Goal: Task Accomplishment & Management: Manage account settings

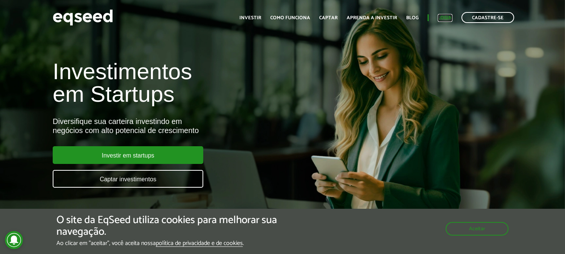
click at [451, 16] on link "Login" at bounding box center [445, 17] width 15 height 5
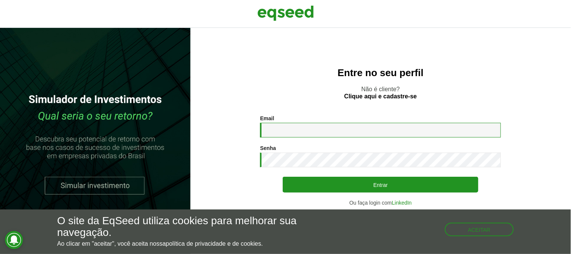
click at [365, 130] on input "Email *" at bounding box center [380, 130] width 241 height 15
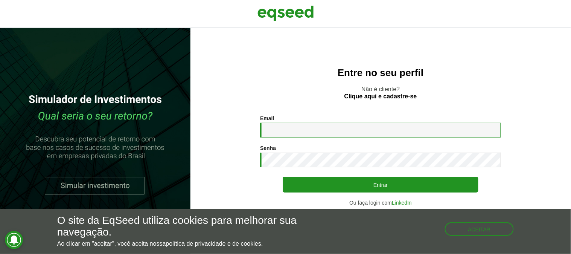
type input "**********"
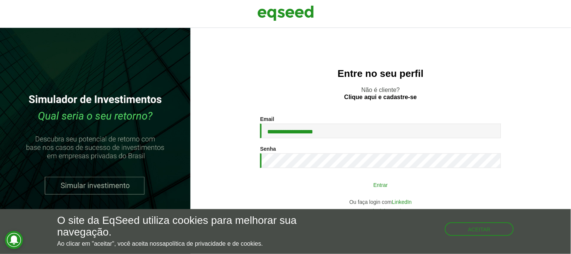
click at [398, 185] on button "Entrar" at bounding box center [381, 184] width 196 height 14
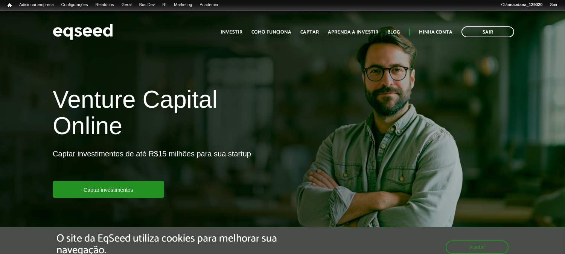
click at [439, 25] on div "Toggle navigation Início Investir Como funciona Captar Aprenda a investir Blog …" at bounding box center [367, 32] width 301 height 20
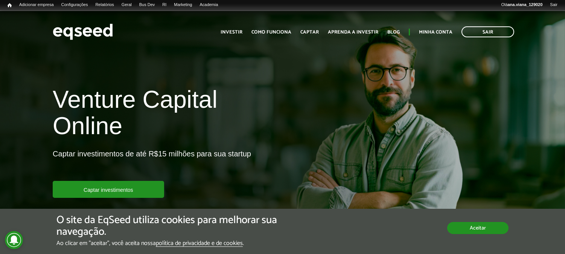
click at [496, 231] on button "Aceitar" at bounding box center [478, 228] width 61 height 12
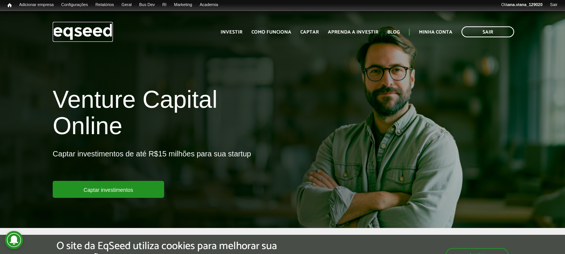
click at [95, 26] on img at bounding box center [83, 32] width 60 height 20
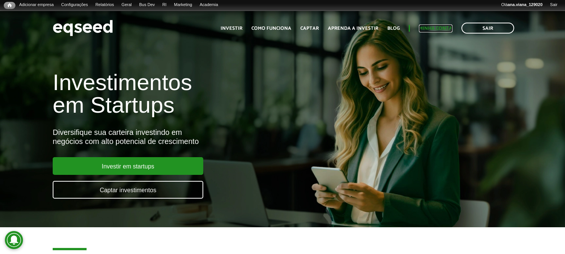
click at [445, 26] on link "Minha conta" at bounding box center [436, 28] width 34 height 5
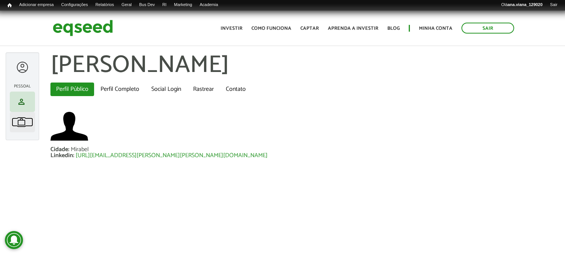
click at [20, 123] on span "work" at bounding box center [21, 122] width 9 height 9
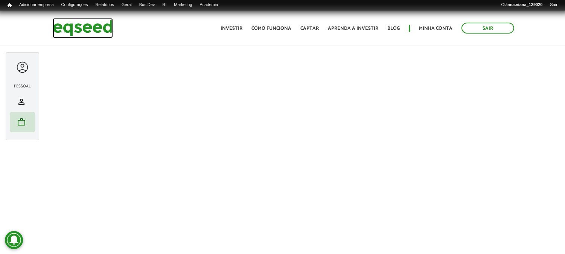
click at [78, 24] on img at bounding box center [83, 28] width 60 height 20
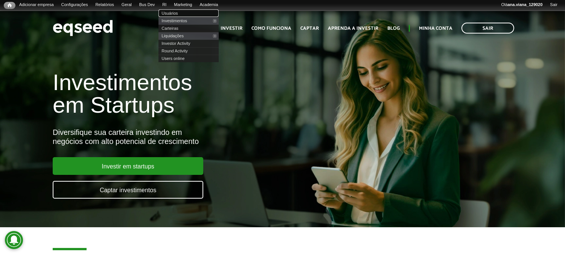
click at [178, 14] on link "Usuários" at bounding box center [189, 13] width 60 height 8
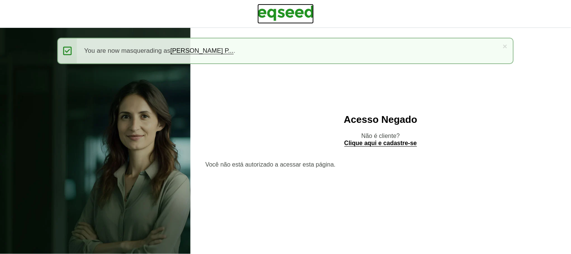
click at [284, 12] on img at bounding box center [286, 13] width 57 height 19
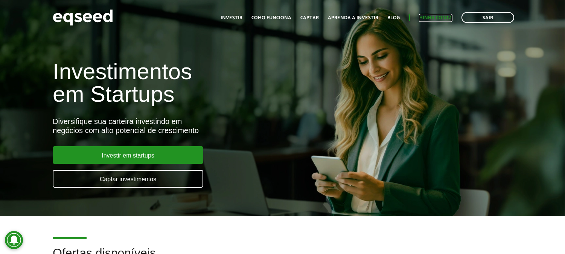
click at [436, 19] on link "Minha conta" at bounding box center [436, 17] width 34 height 5
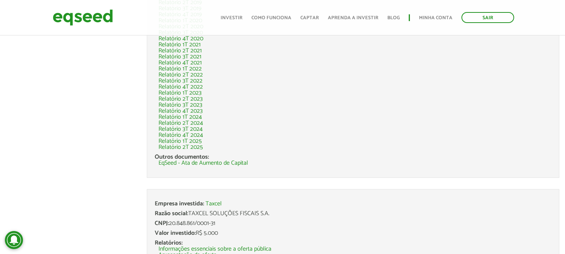
scroll to position [628, 0]
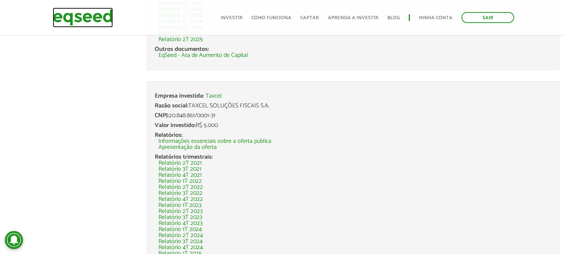
click at [64, 15] on img at bounding box center [83, 18] width 60 height 20
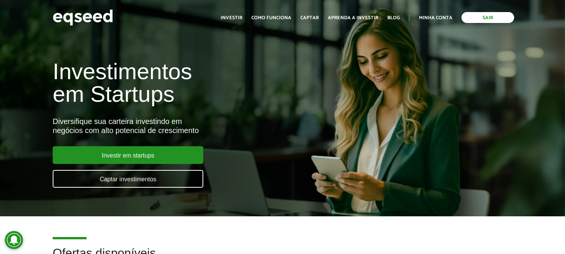
click at [496, 16] on link "Sair" at bounding box center [488, 17] width 53 height 11
